Goal: Use online tool/utility: Utilize a website feature to perform a specific function

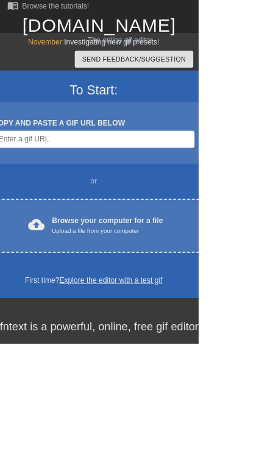
click at [194, 373] on link "Explore the editor with a test gif" at bounding box center [147, 370] width 136 height 10
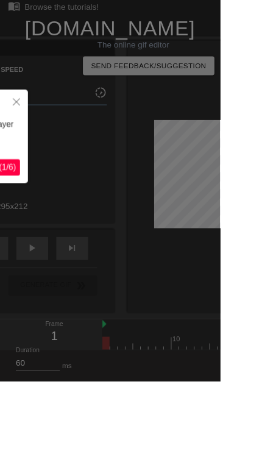
click at [22, 124] on icon "Close" at bounding box center [19, 121] width 9 height 9
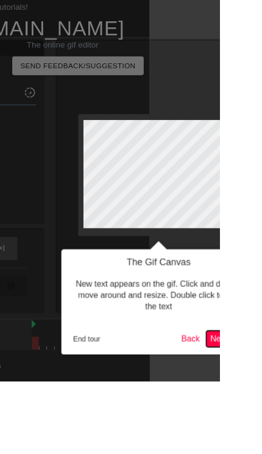
scroll to position [0, 83]
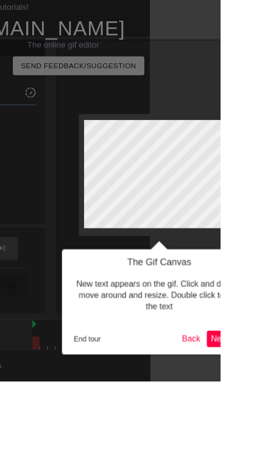
click at [231, 404] on button "Back" at bounding box center [228, 402] width 32 height 19
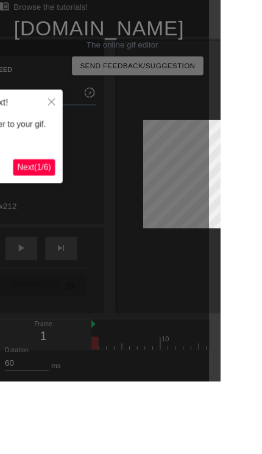
scroll to position [0, 0]
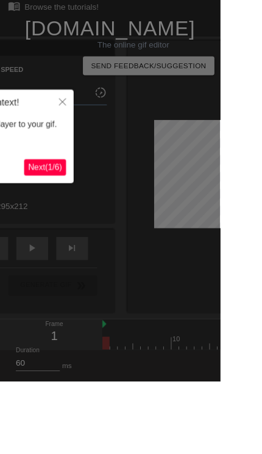
click at [77, 122] on icon "Close" at bounding box center [74, 121] width 9 height 9
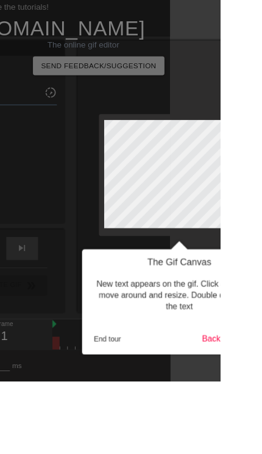
scroll to position [0, 54]
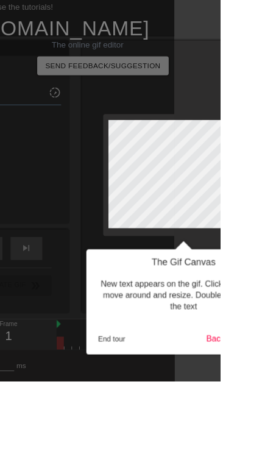
click at [126, 407] on button "End tour" at bounding box center [133, 403] width 42 height 18
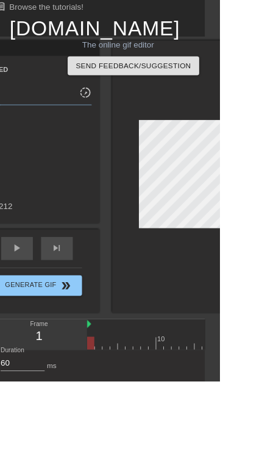
scroll to position [0, 0]
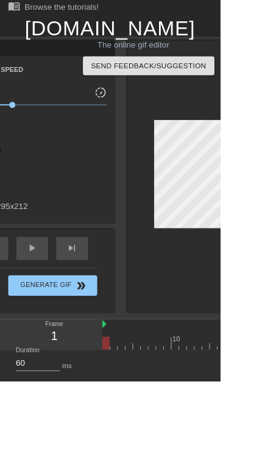
click at [158, 38] on link "[DOMAIN_NAME]" at bounding box center [130, 33] width 203 height 27
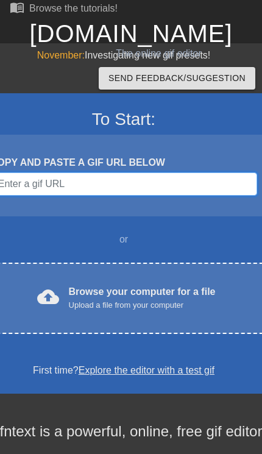
click at [153, 194] on input "Username" at bounding box center [123, 183] width 267 height 23
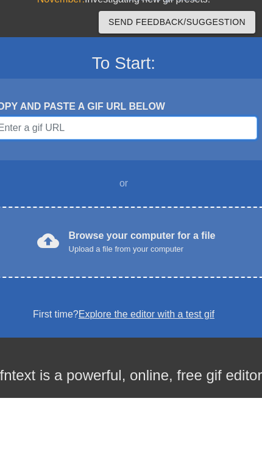
click at [177, 172] on input "Username" at bounding box center [123, 183] width 267 height 23
click at [25, 172] on input "Username" at bounding box center [123, 183] width 267 height 23
click at [47, 172] on input "Username" at bounding box center [123, 183] width 267 height 23
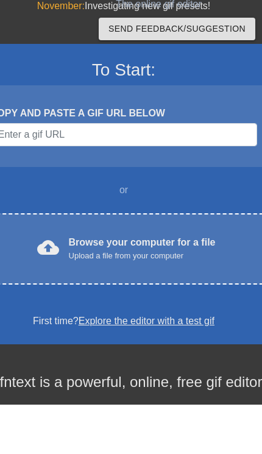
click at [189, 155] on div "COPY AND PASTE A GIF URL BELOW" at bounding box center [123, 162] width 267 height 15
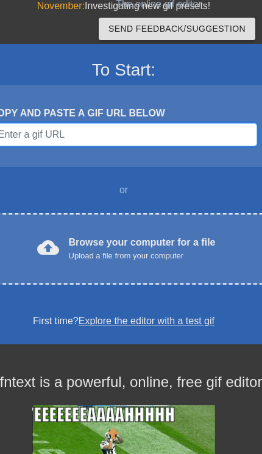
click at [186, 132] on input "Username" at bounding box center [123, 134] width 267 height 23
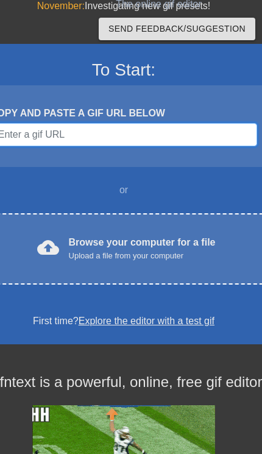
scroll to position [47, 0]
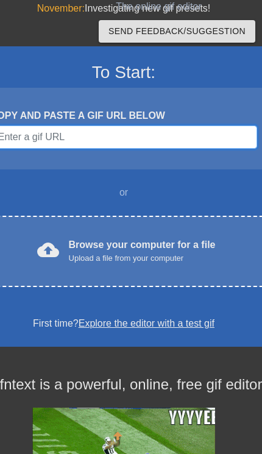
click at [167, 145] on input "Username" at bounding box center [123, 136] width 267 height 23
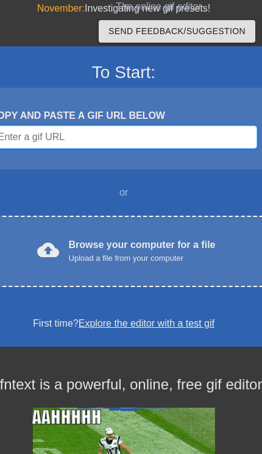
click at [132, 144] on input "Username" at bounding box center [123, 136] width 267 height 23
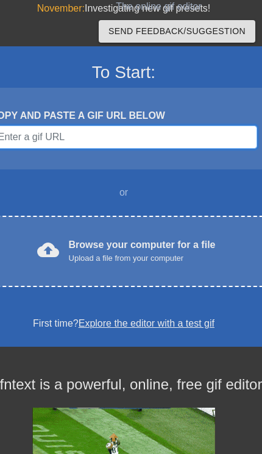
click at [88, 135] on input "Username" at bounding box center [123, 136] width 267 height 23
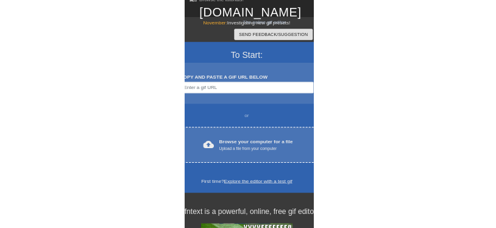
scroll to position [0, 0]
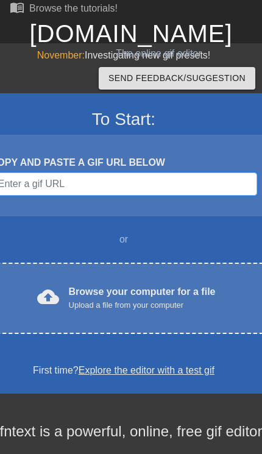
click at [191, 193] on input "Username" at bounding box center [123, 183] width 267 height 23
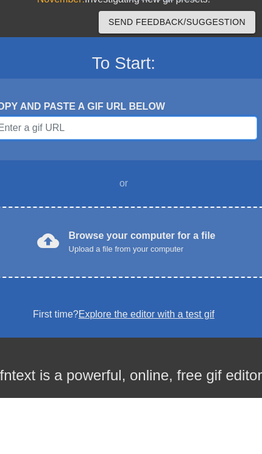
click at [27, 172] on input "Username" at bounding box center [123, 183] width 267 height 23
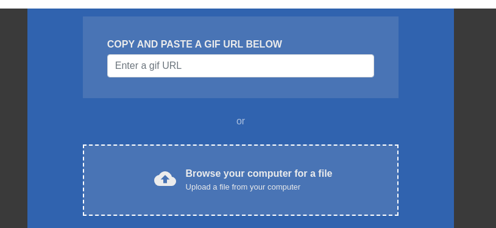
scroll to position [127, 0]
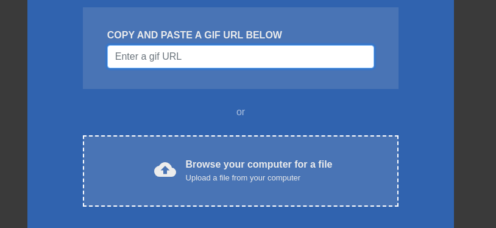
click at [138, 51] on input "Username" at bounding box center [240, 56] width 267 height 23
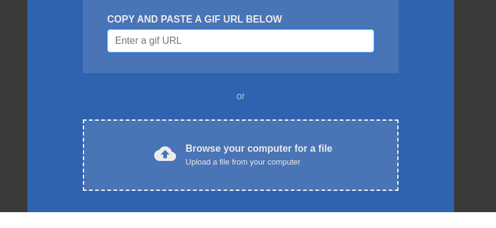
click at [120, 45] on input "Username" at bounding box center [240, 56] width 267 height 23
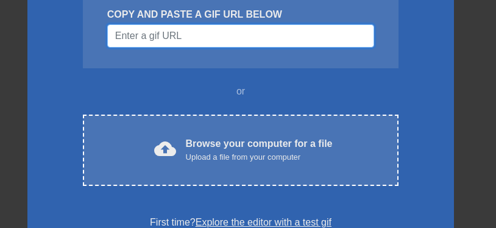
scroll to position [149, 0]
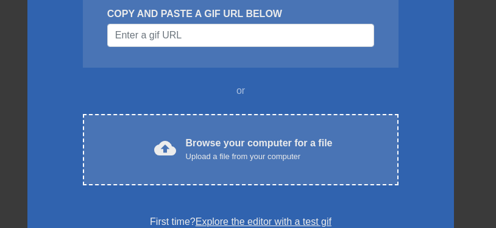
click at [261, 160] on div "Upload a file from your computer" at bounding box center [259, 156] width 147 height 12
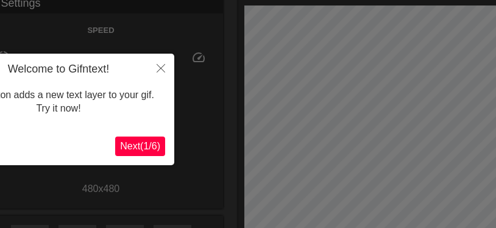
scroll to position [30, 0]
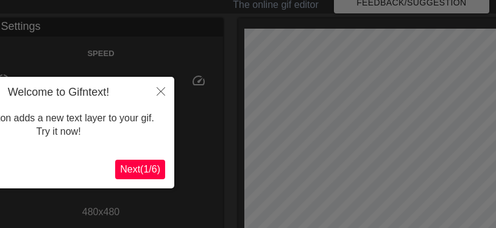
click at [149, 170] on span "Next ( 1 / 6 )" at bounding box center [140, 169] width 40 height 10
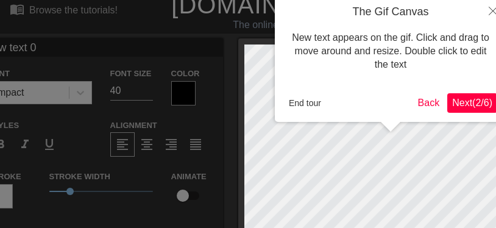
scroll to position [1, 0]
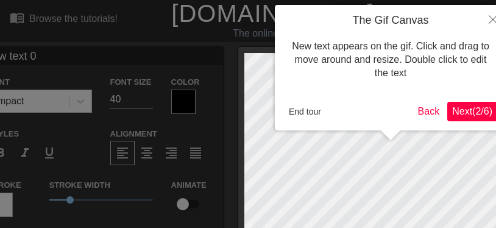
click at [261, 107] on span "Next ( 2 / 6 )" at bounding box center [472, 111] width 40 height 10
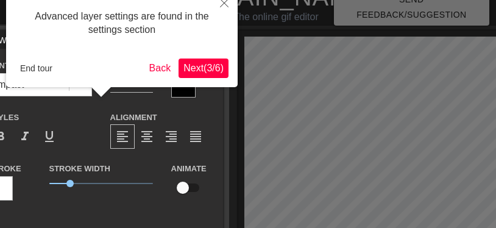
scroll to position [30, 0]
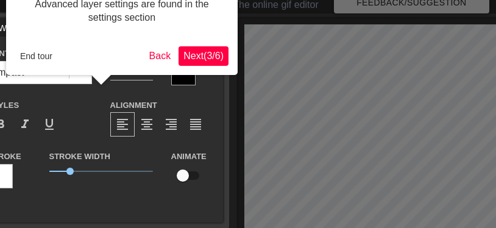
click at [206, 51] on span "Next ( 3 / 6 )" at bounding box center [203, 56] width 40 height 10
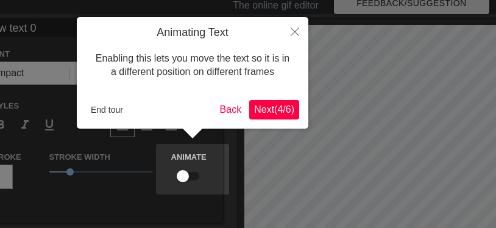
scroll to position [0, 0]
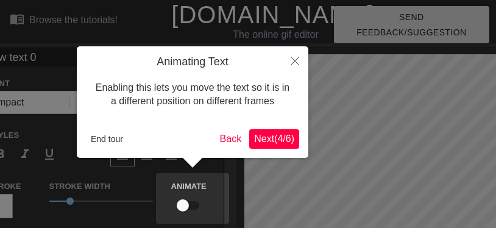
click at [261, 142] on span "Next ( 4 / 6 )" at bounding box center [274, 138] width 40 height 10
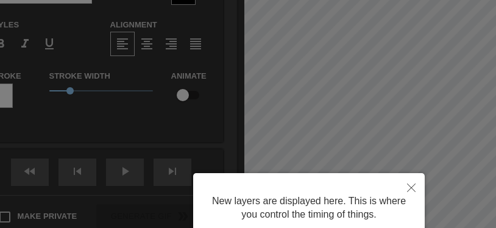
scroll to position [192, 0]
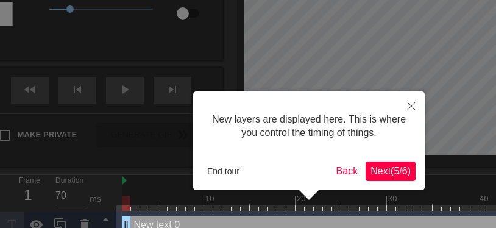
click at [261, 177] on button "Next ( 5 / 6 )" at bounding box center [390, 170] width 50 height 19
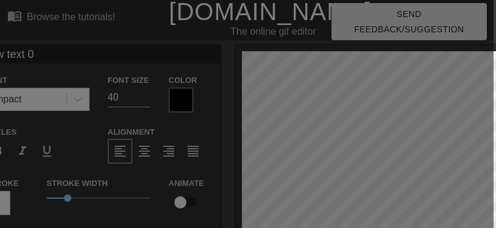
scroll to position [3, 3]
click at [261, 156] on div at bounding box center [245, 215] width 496 height 437
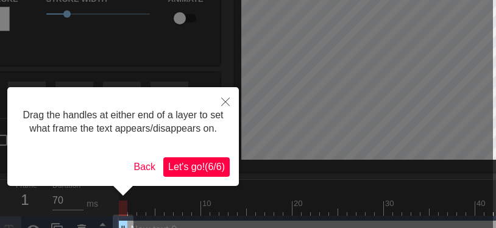
click at [261, 139] on div at bounding box center [245, 31] width 496 height 437
click at [187, 172] on span "Let's go! ( 6 / 6 )" at bounding box center [196, 166] width 57 height 10
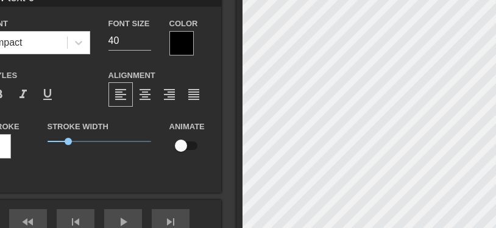
scroll to position [0, 2]
type input "New txt 0"
type textarea "New txt 0"
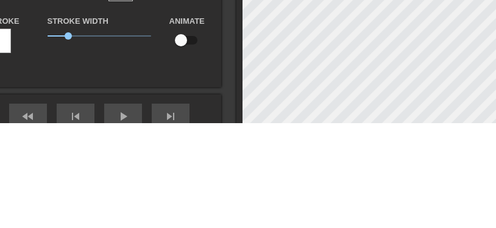
type input "New xt 0"
type textarea "New xt 0"
type input "Newxt 0"
type textarea "Next 0"
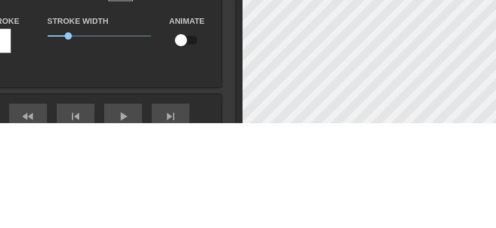
type input "Next 0"
type textarea "Nxt 0"
type input "Nxt 0"
type textarea "xt 0"
type input "xt 0"
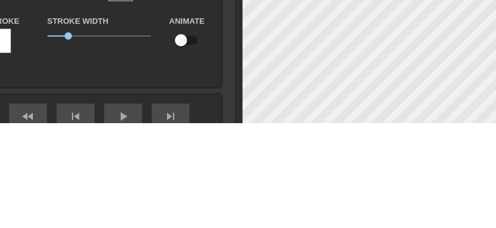
type textarea "xt 0"
type input "xt"
type textarea "xt"
type input "xt"
type textarea "x"
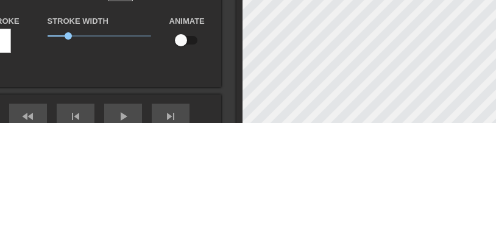
type input "x"
type input "L"
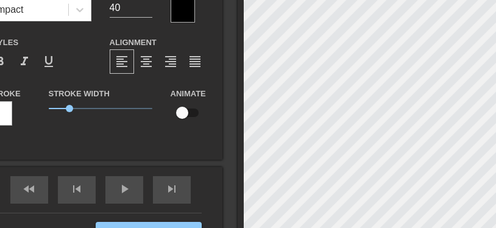
type textarea "L"
click at [184, 13] on div at bounding box center [182, 10] width 24 height 24
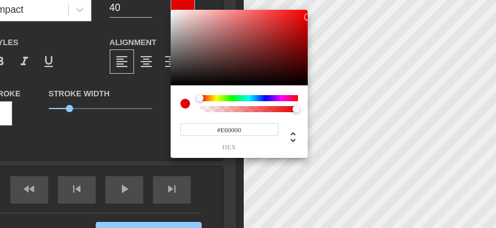
click at [261, 19] on div at bounding box center [238, 47] width 137 height 75
type input "#FF0000"
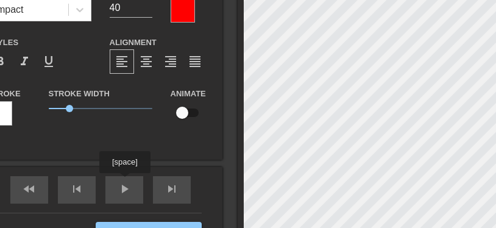
click at [126, 181] on div "fast_rewind skip_previous play_arrow skip_next" at bounding box center [100, 190] width 198 height 46
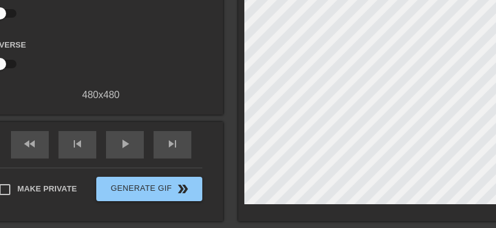
click at [123, 146] on span "play_arrow" at bounding box center [125, 143] width 15 height 15
click at [120, 143] on span "pause" at bounding box center [125, 143] width 15 height 15
click at [118, 150] on span "play_arrow" at bounding box center [125, 143] width 15 height 15
click at [123, 144] on span "pause" at bounding box center [125, 143] width 15 height 15
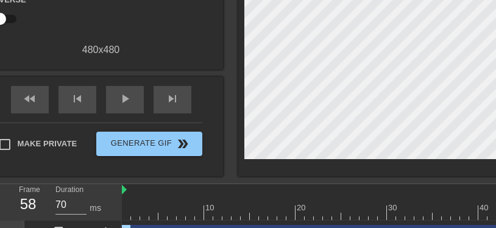
scroll to position [214, 0]
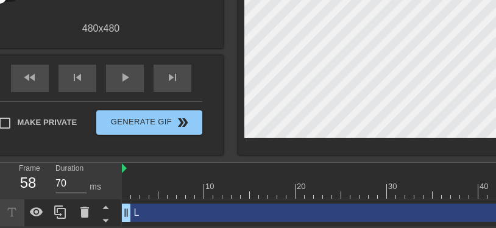
click at [139, 209] on div "L drag_handle drag_handle" at bounding box center [460, 212] width 676 height 18
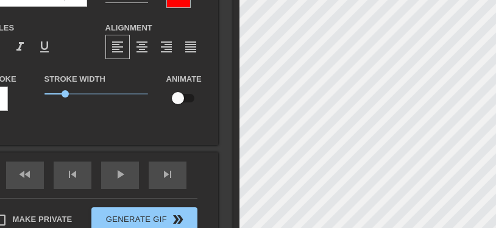
scroll to position [102, 7]
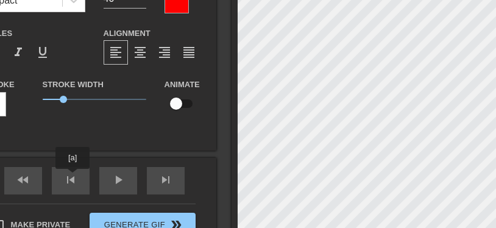
click at [73, 177] on div "skip_previous" at bounding box center [71, 180] width 38 height 27
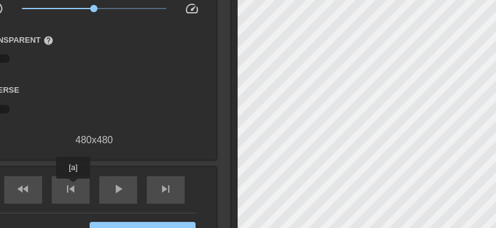
click at [69, 184] on span "skip_previous" at bounding box center [70, 188] width 15 height 15
click at [71, 188] on span "skip_previous" at bounding box center [70, 188] width 15 height 15
click at [64, 181] on span "skip_previous" at bounding box center [70, 188] width 15 height 15
click at [69, 184] on span "skip_previous" at bounding box center [70, 188] width 15 height 15
click at [69, 194] on span "skip_previous" at bounding box center [70, 188] width 15 height 15
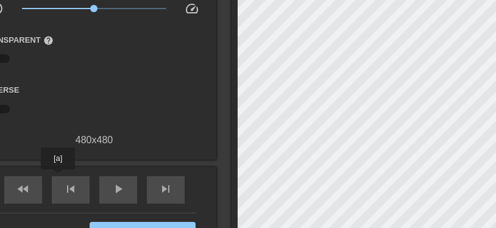
click at [65, 178] on div "skip_previous" at bounding box center [71, 189] width 38 height 27
click at [65, 183] on span "skip_previous" at bounding box center [70, 188] width 15 height 15
click at [67, 181] on span "skip_previous" at bounding box center [70, 188] width 15 height 15
click at [66, 177] on div "skip_previous" at bounding box center [71, 189] width 38 height 27
click at [13, 188] on div "fast_rewind" at bounding box center [23, 189] width 38 height 27
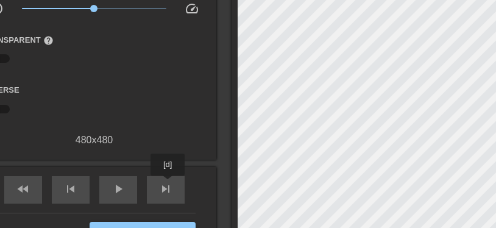
click at [169, 184] on span "skip_next" at bounding box center [165, 188] width 15 height 15
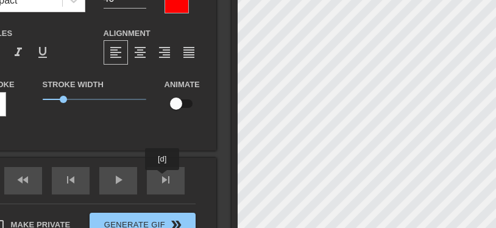
click at [163, 178] on div "skip_next" at bounding box center [166, 180] width 38 height 27
type input "70"
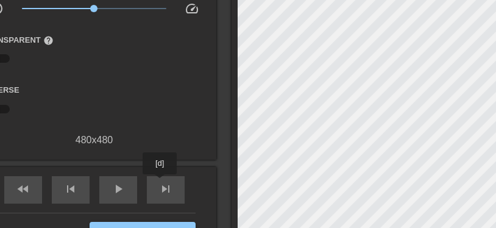
click at [161, 183] on span "skip_next" at bounding box center [165, 188] width 15 height 15
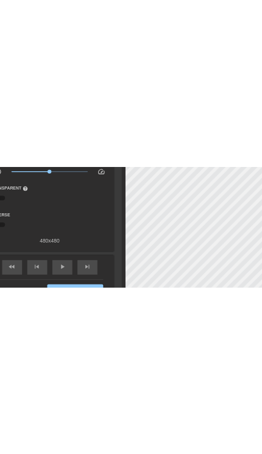
scroll to position [0, 0]
